Goal: Task Accomplishment & Management: Use online tool/utility

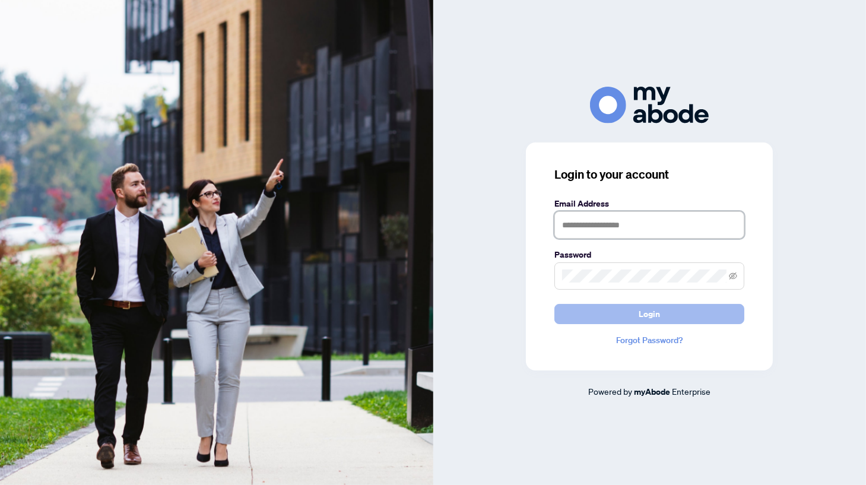
type input "**********"
click at [658, 309] on span "Login" at bounding box center [649, 314] width 21 height 19
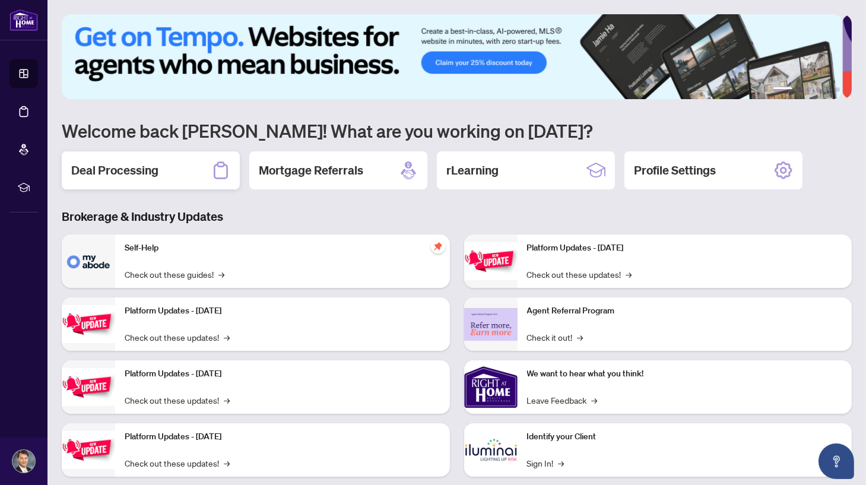
click at [134, 169] on h2 "Deal Processing" at bounding box center [114, 170] width 87 height 17
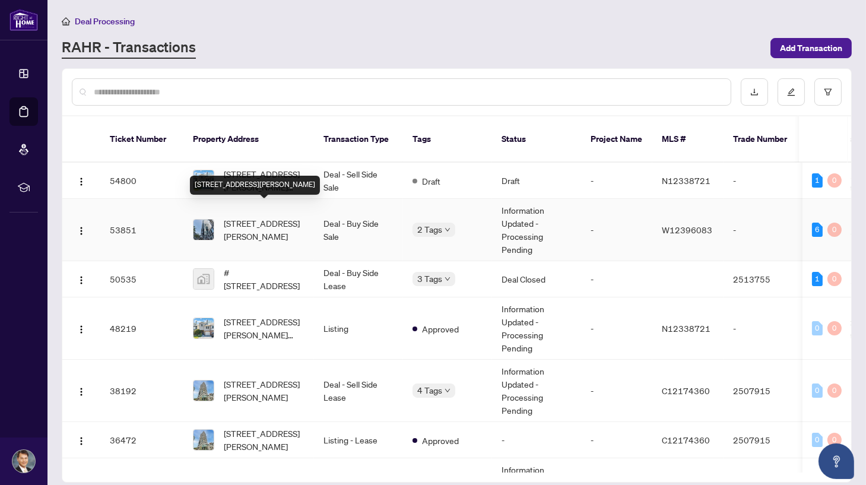
click at [267, 217] on span "[STREET_ADDRESS][PERSON_NAME]" at bounding box center [264, 230] width 81 height 26
